Goal: Information Seeking & Learning: Find contact information

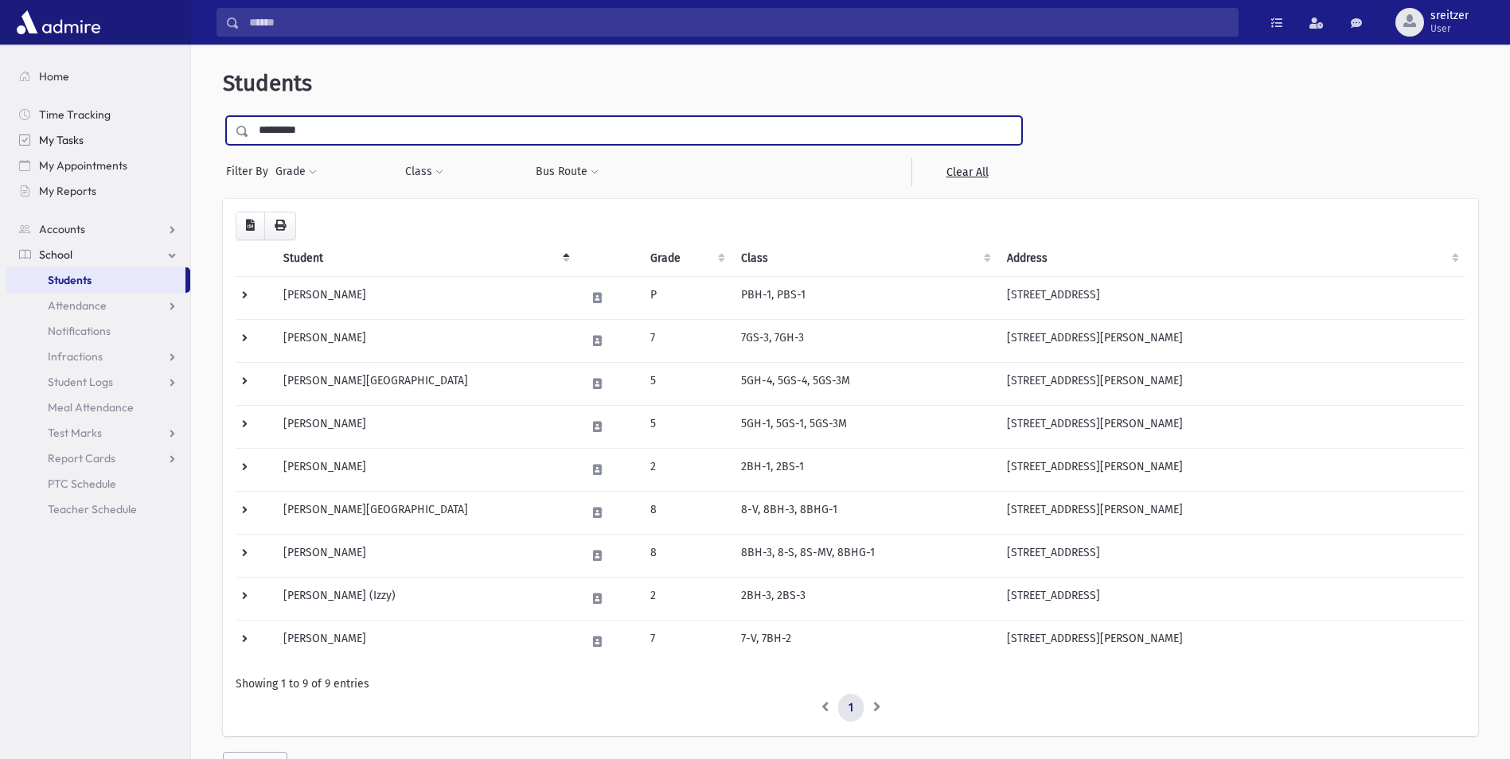
drag, startPoint x: 281, startPoint y: 123, endPoint x: 43, endPoint y: 127, distance: 238.0
click at [48, 127] on div "Search Results All Accounts" at bounding box center [755, 418] width 1510 height 836
type input "*******"
click at [223, 116] on input "submit" at bounding box center [245, 126] width 45 height 21
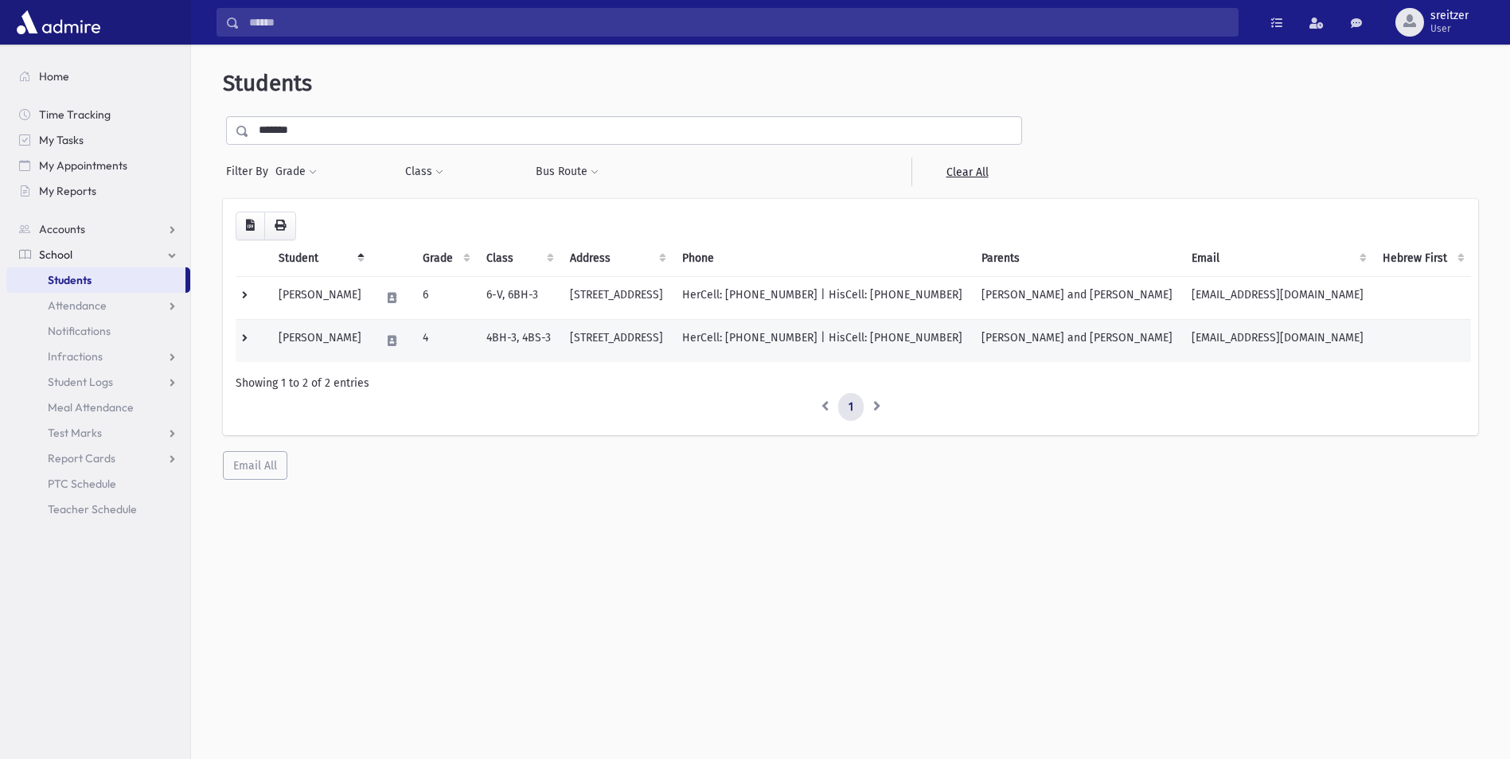
click at [368, 326] on td "Zavurov, Binyamin" at bounding box center [320, 340] width 102 height 43
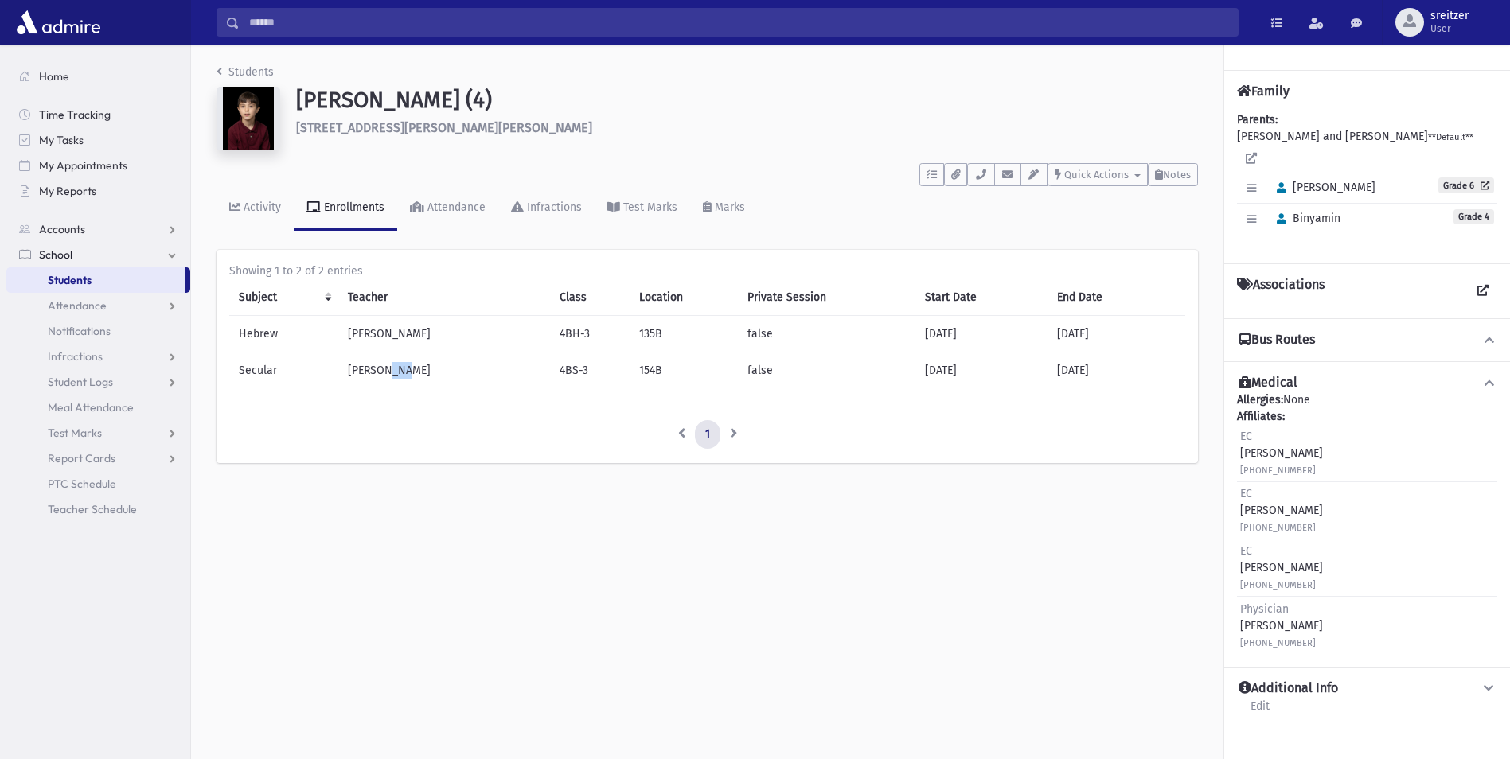
drag, startPoint x: 400, startPoint y: 369, endPoint x: 382, endPoint y: 369, distance: 18.3
click at [382, 369] on td "Mrs. Levine" at bounding box center [444, 371] width 212 height 37
drag, startPoint x: 382, startPoint y: 369, endPoint x: 345, endPoint y: 371, distance: 37.4
click at [345, 371] on td "Mrs. Levine" at bounding box center [444, 371] width 212 height 37
copy td "Mrs. Levine"
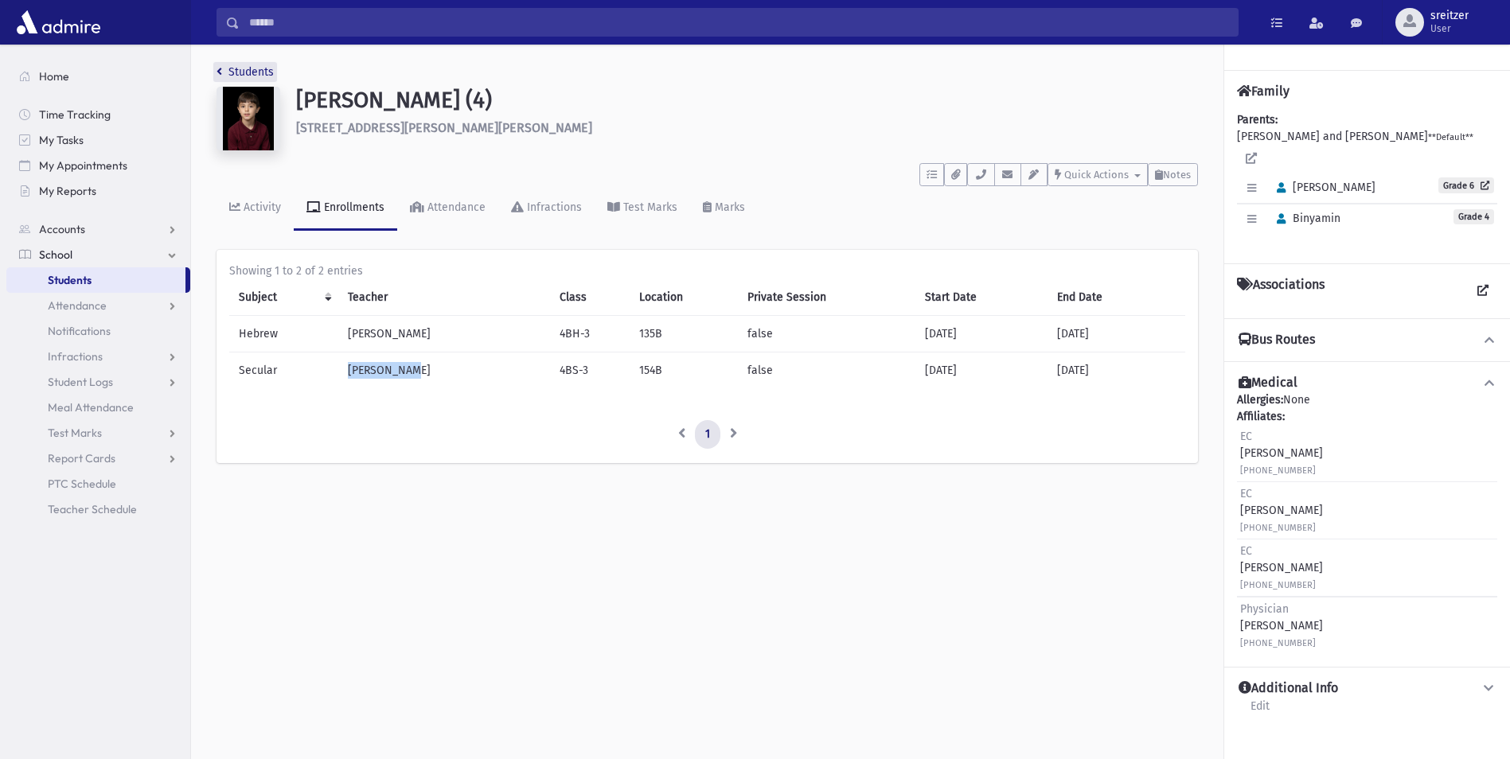
click at [261, 71] on link "Students" at bounding box center [244, 72] width 57 height 14
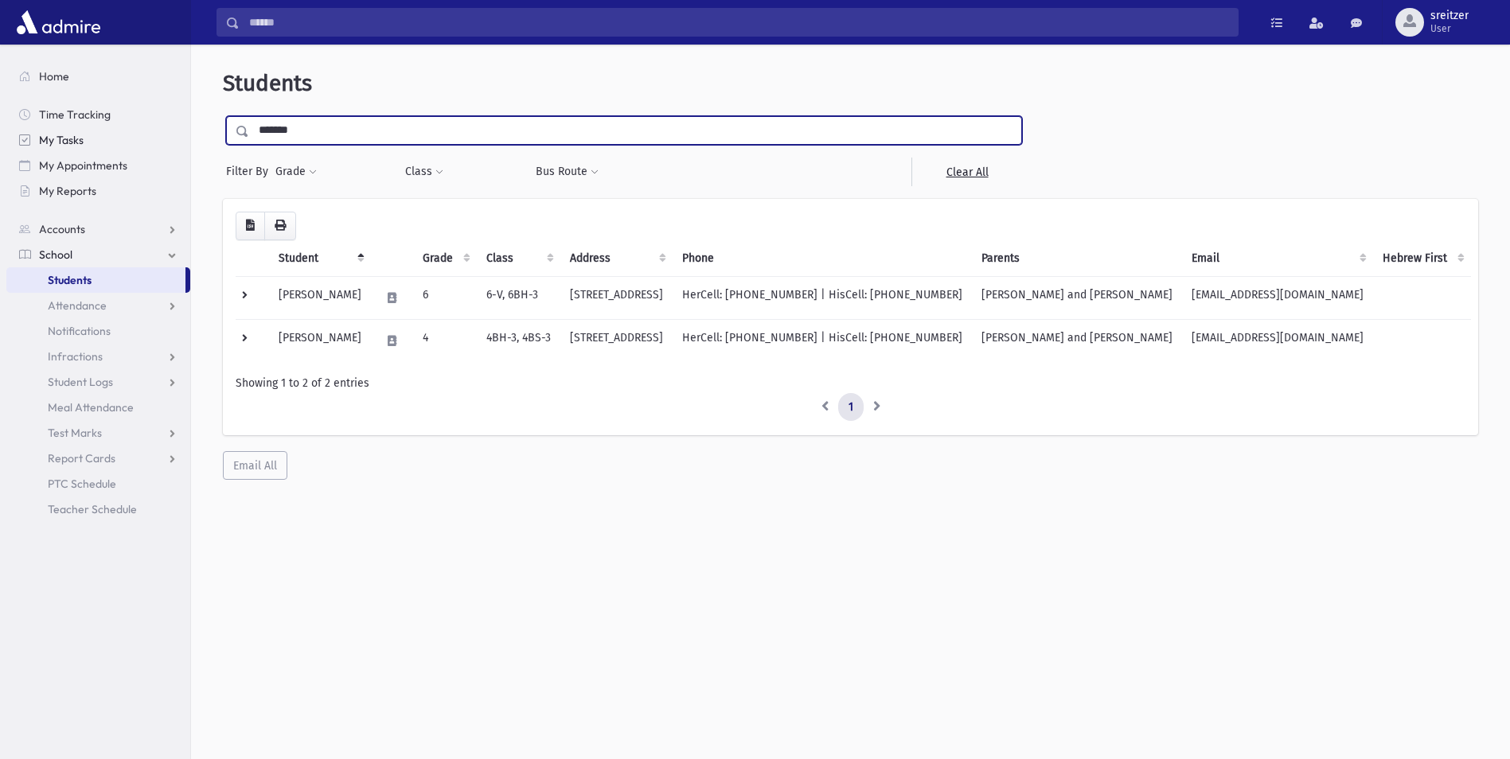
drag, startPoint x: 331, startPoint y: 123, endPoint x: 34, endPoint y: 131, distance: 297.0
click at [36, 131] on div "Search Results All Accounts" at bounding box center [755, 400] width 1510 height 801
type input "******"
click at [223, 116] on input "submit" at bounding box center [245, 126] width 45 height 21
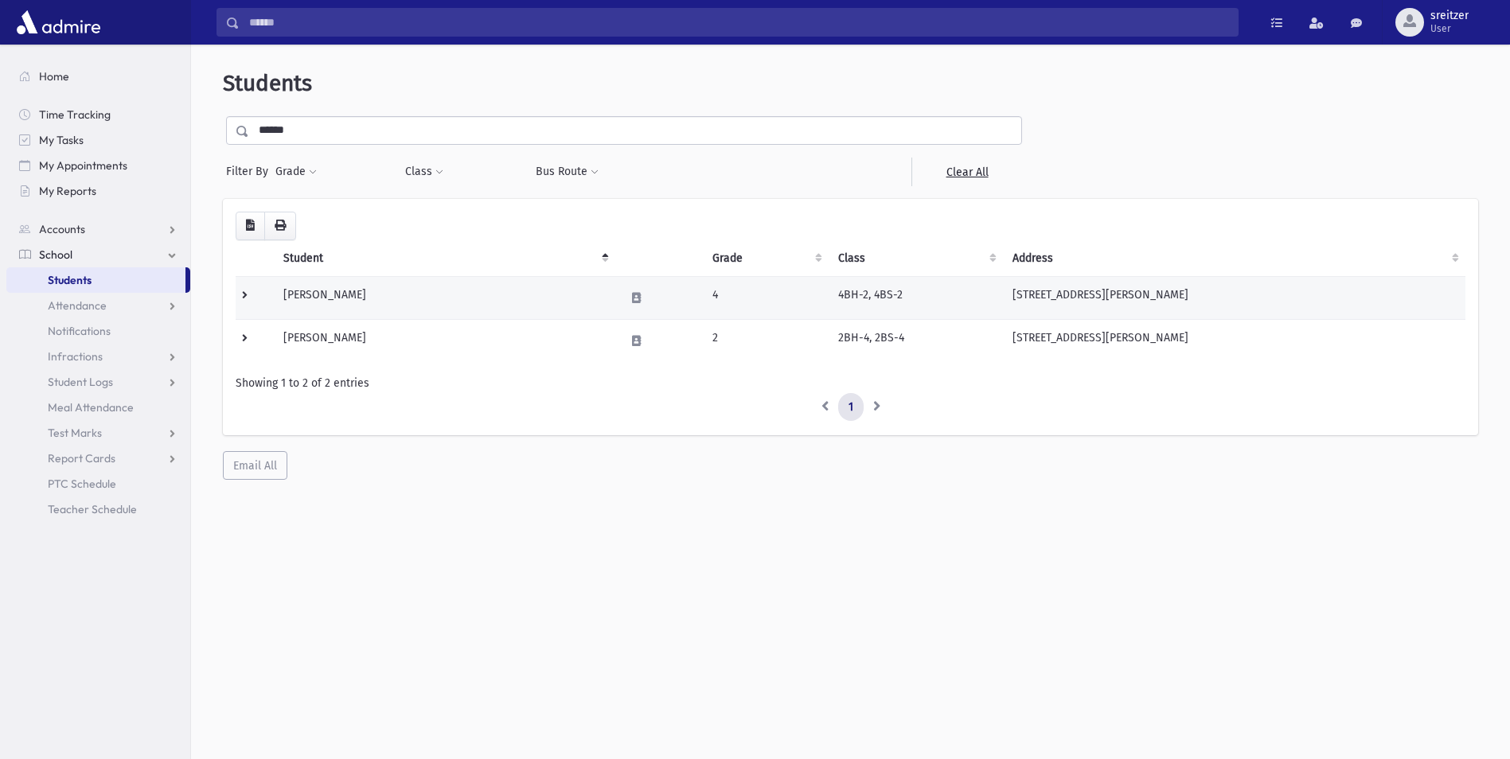
click at [357, 295] on td "Hartstein, Yehudah Aryeh" at bounding box center [444, 297] width 341 height 43
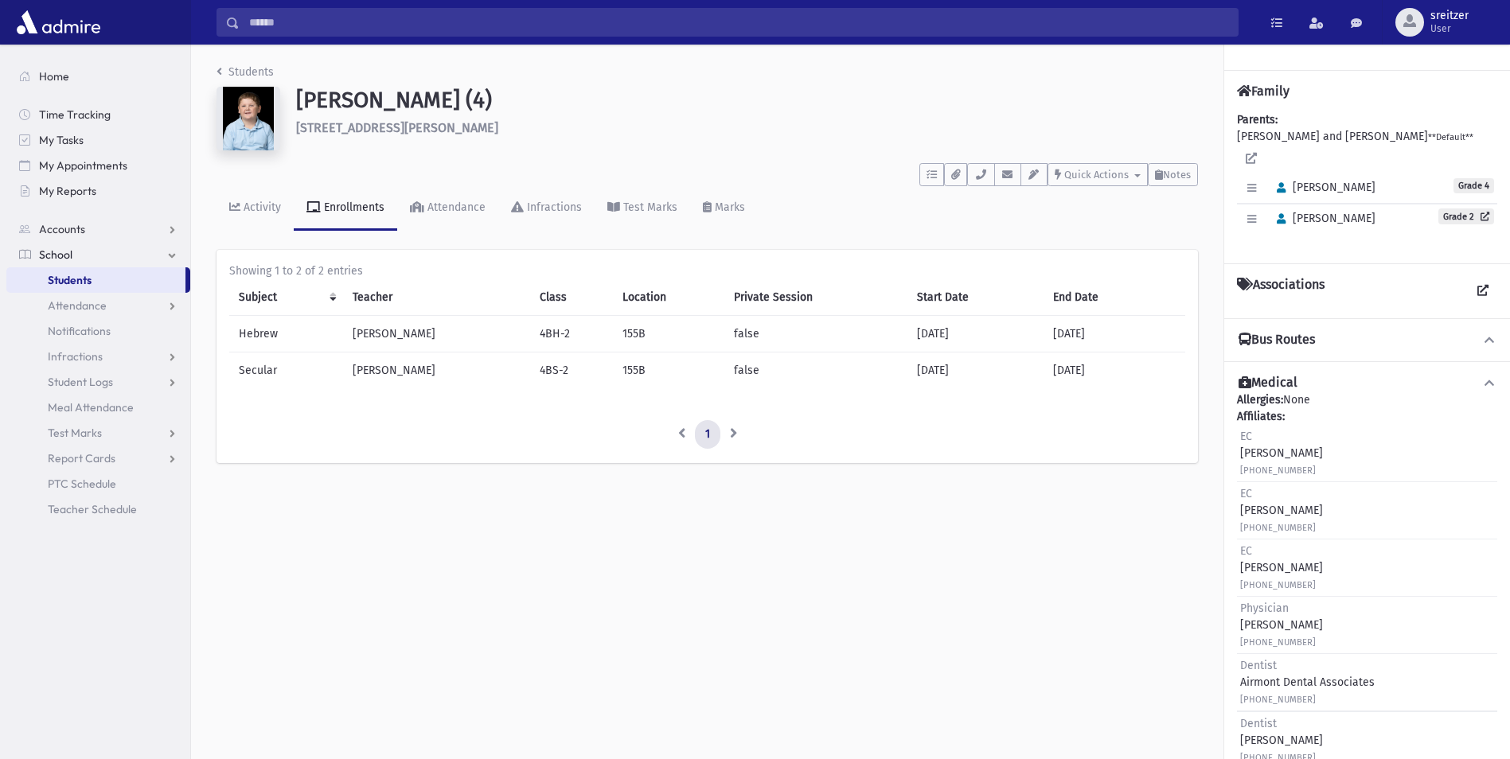
drag, startPoint x: 431, startPoint y: 367, endPoint x: 351, endPoint y: 368, distance: 79.6
click at [351, 368] on td "Mrs. Rabinowitz" at bounding box center [437, 371] width 188 height 37
copy td "Mrs. Rabinowitz"
click at [255, 75] on link "Students" at bounding box center [244, 72] width 57 height 14
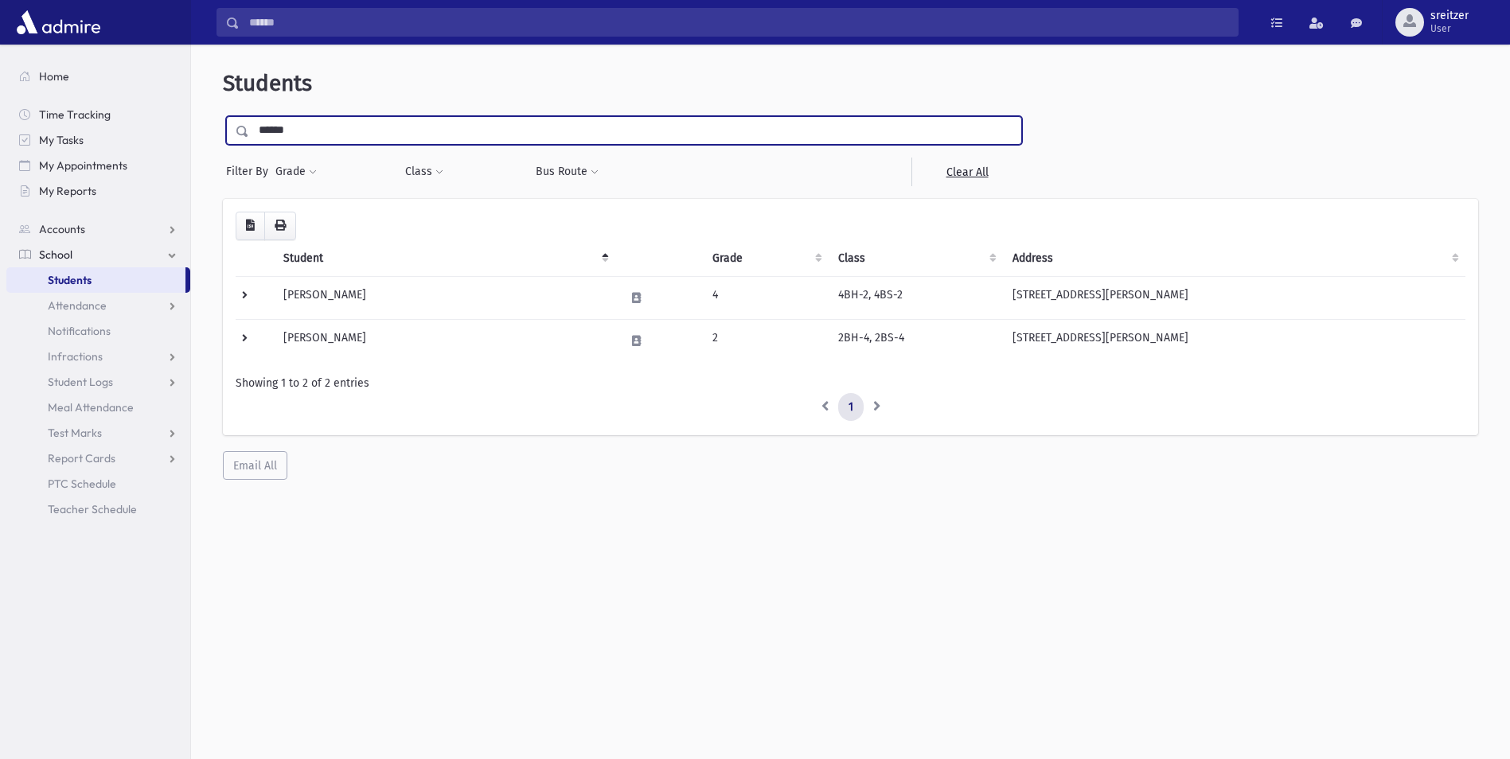
drag, startPoint x: 320, startPoint y: 125, endPoint x: -3, endPoint y: 170, distance: 326.3
click at [0, 170] on html "Search Results All Accounts Students" at bounding box center [755, 379] width 1510 height 759
type input "******"
click at [223, 116] on input "submit" at bounding box center [245, 126] width 45 height 21
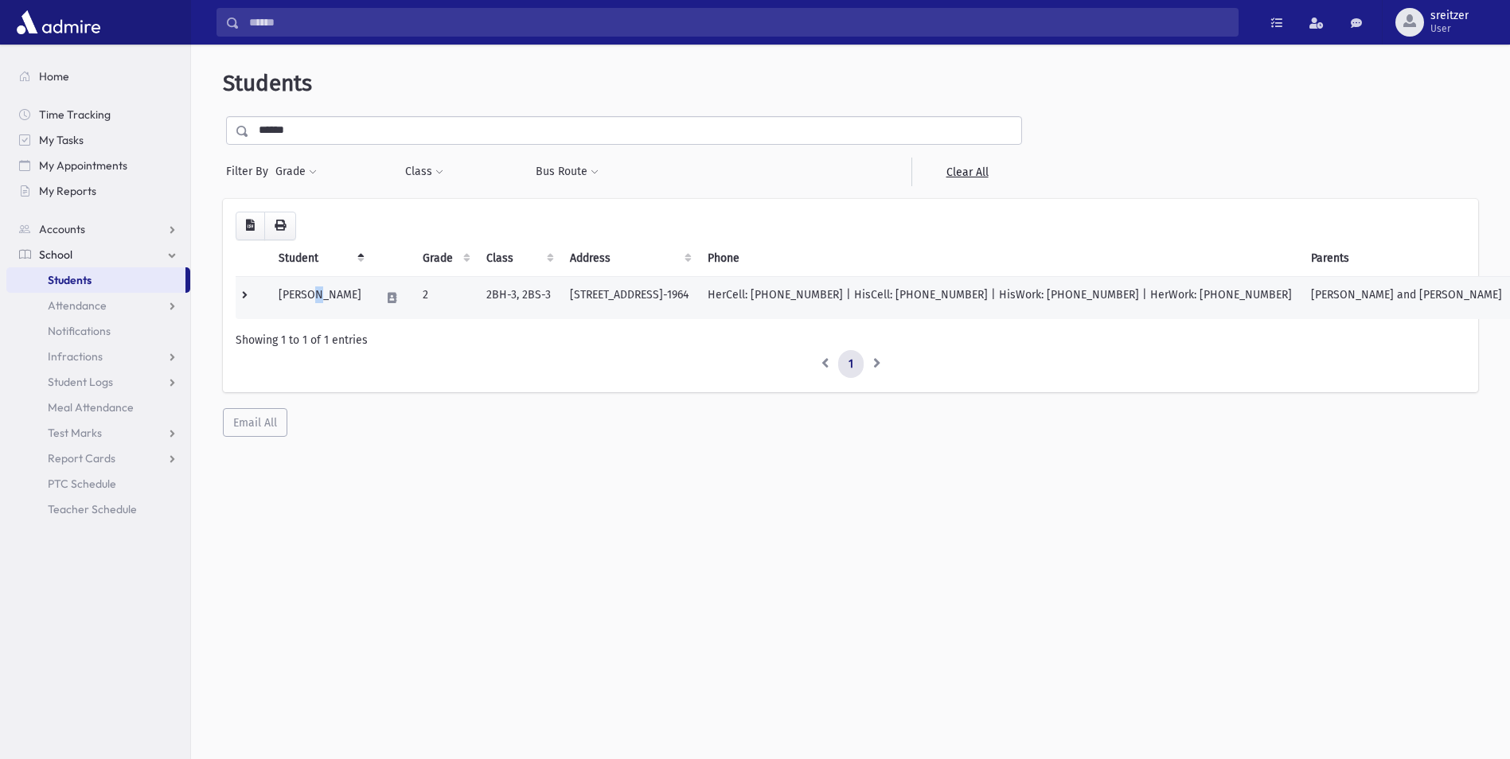
click at [315, 298] on td "[PERSON_NAME]" at bounding box center [320, 297] width 102 height 43
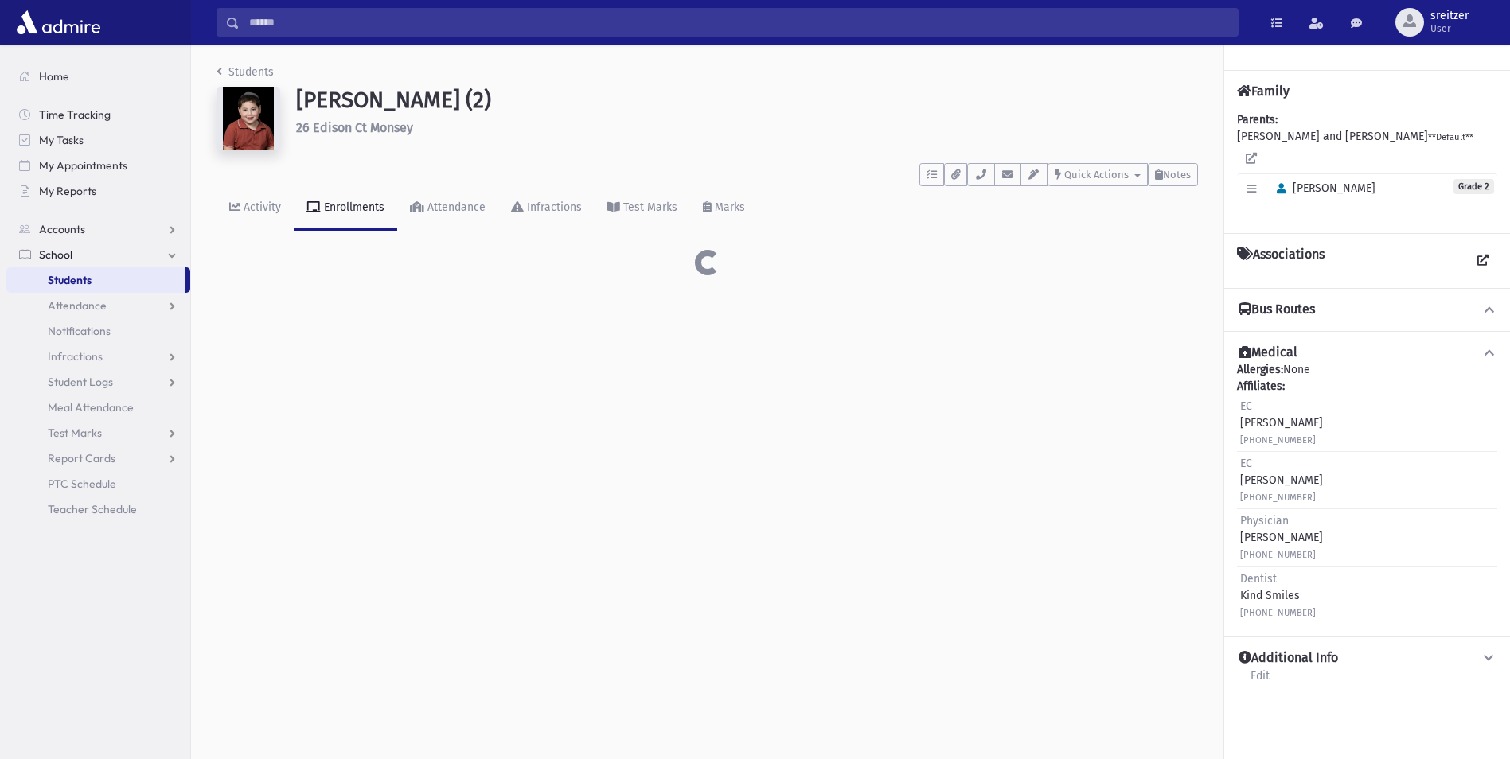
click at [322, 302] on div "Students [PERSON_NAME] (2) [STREET_ADDRESS] **** To Do's No open tasks Show Lis…" at bounding box center [850, 402] width 1319 height 715
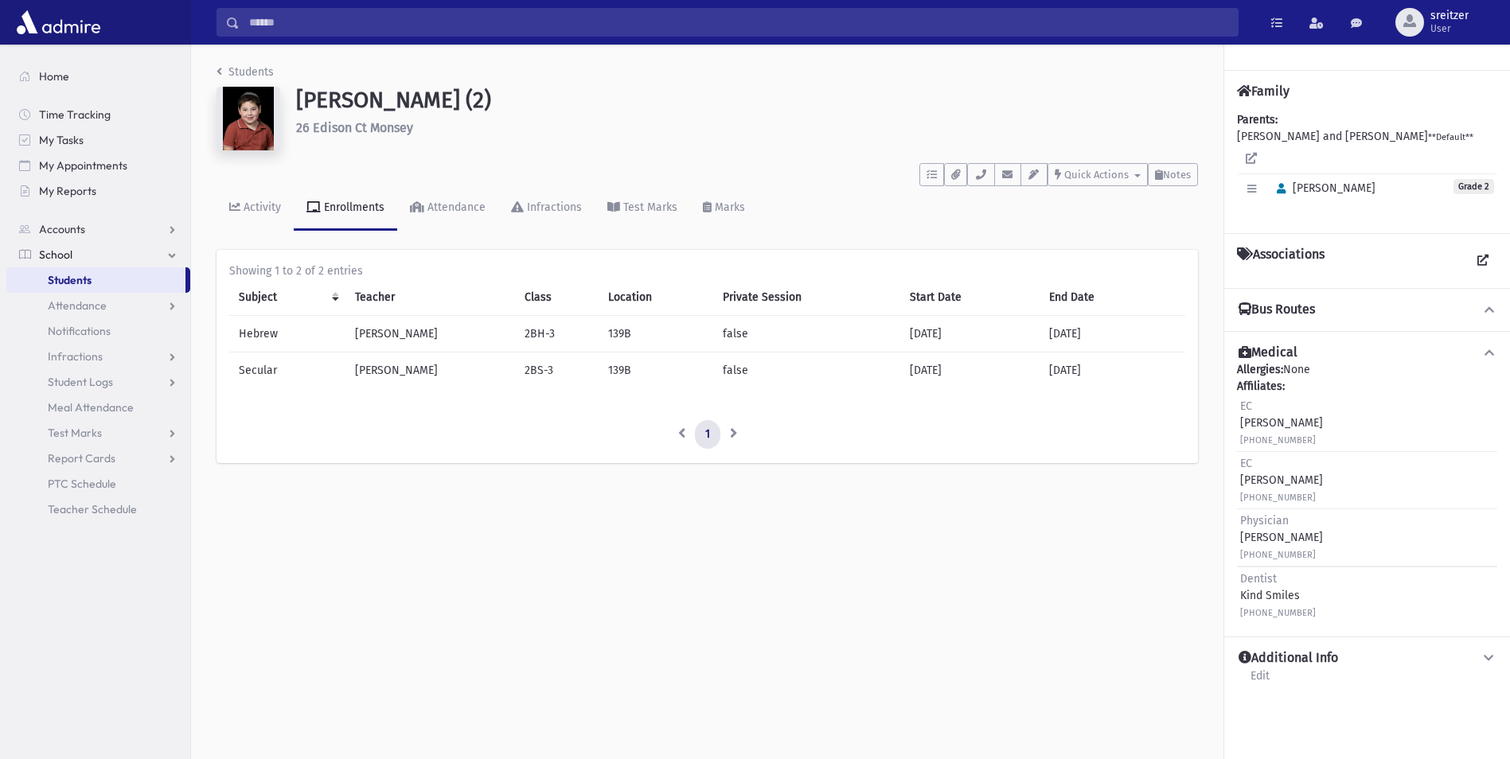
click at [431, 368] on td "[PERSON_NAME]" at bounding box center [430, 371] width 170 height 37
drag, startPoint x: 426, startPoint y: 371, endPoint x: 345, endPoint y: 364, distance: 80.7
click at [345, 364] on td "[PERSON_NAME]" at bounding box center [430, 371] width 170 height 37
copy td "[PERSON_NAME]"
